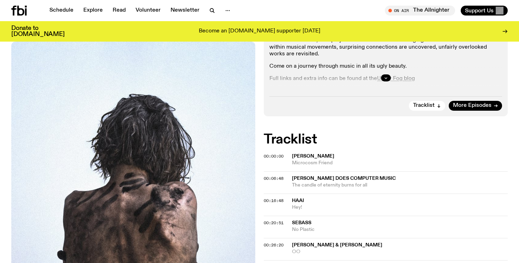
scroll to position [123, 0]
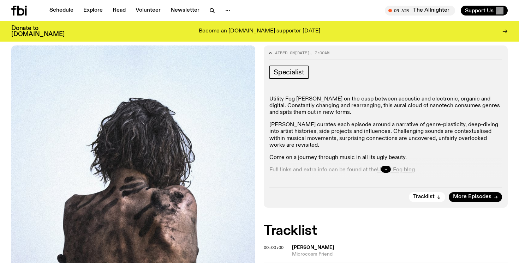
click at [388, 166] on button "button" at bounding box center [386, 169] width 10 height 7
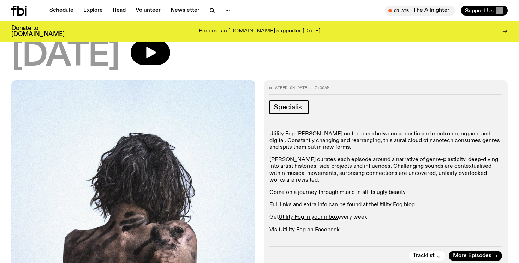
scroll to position [0, 0]
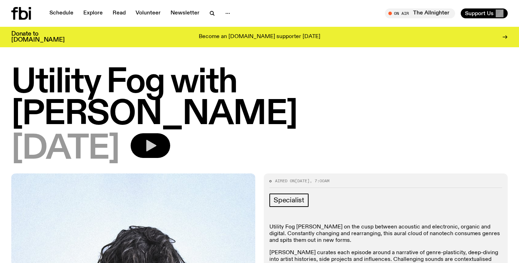
click at [156, 140] on icon "button" at bounding box center [151, 146] width 10 height 12
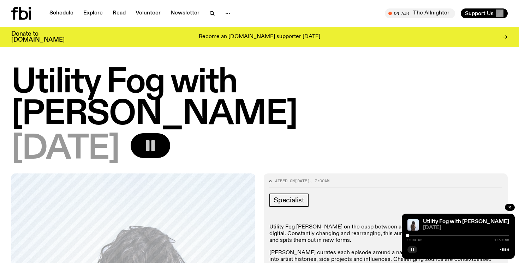
click at [415, 236] on div at bounding box center [458, 235] width 102 height 1
click at [410, 236] on div at bounding box center [364, 235] width 102 height 1
click at [413, 236] on div at bounding box center [458, 235] width 102 height 1
click at [411, 236] on div at bounding box center [413, 236] width 4 height 4
click at [412, 236] on div at bounding box center [412, 236] width 4 height 4
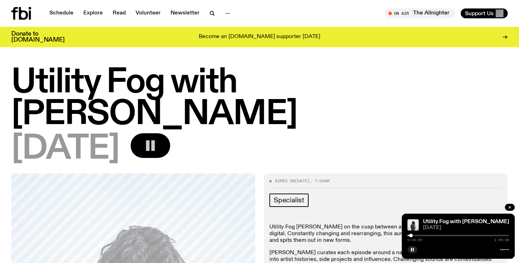
click at [411, 236] on div at bounding box center [411, 236] width 4 height 4
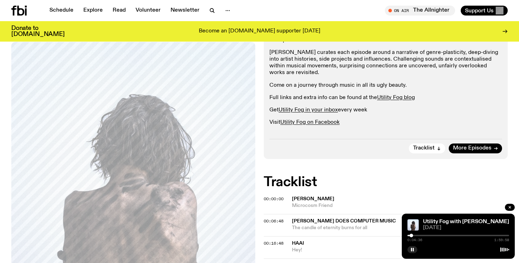
scroll to position [247, 0]
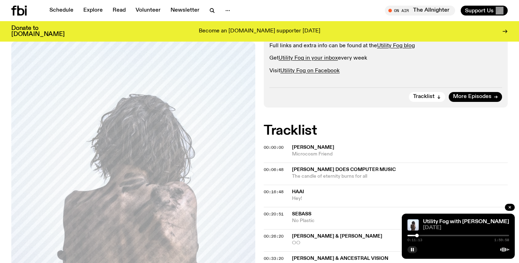
click at [422, 236] on div at bounding box center [458, 235] width 102 height 1
click at [410, 246] on div at bounding box center [458, 249] width 102 height 8
click at [413, 249] on rect "button" at bounding box center [413, 250] width 1 height 4
